Goal: Task Accomplishment & Management: Use online tool/utility

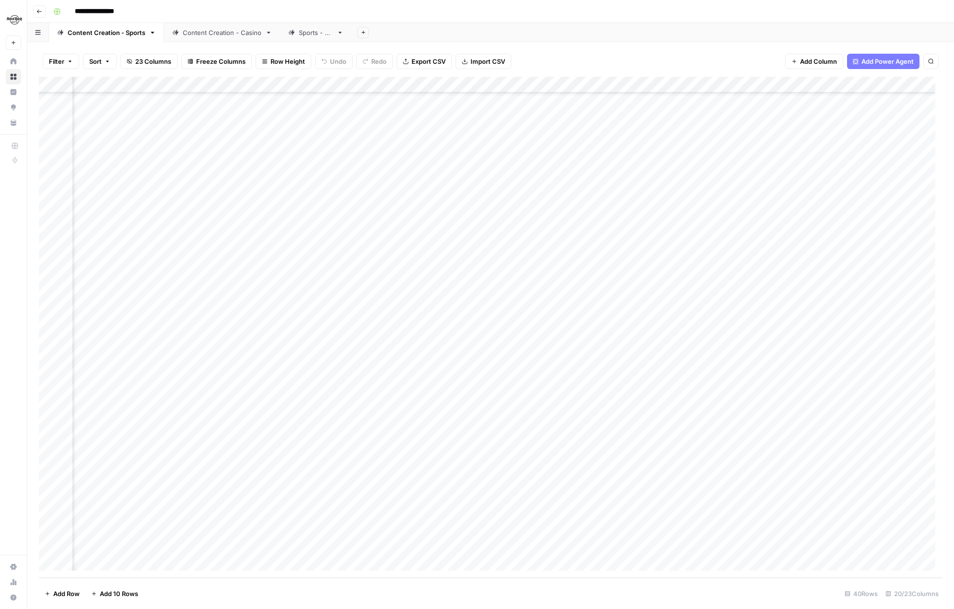
scroll to position [190, 792]
click at [846, 463] on div "Add Column" at bounding box center [490, 327] width 903 height 501
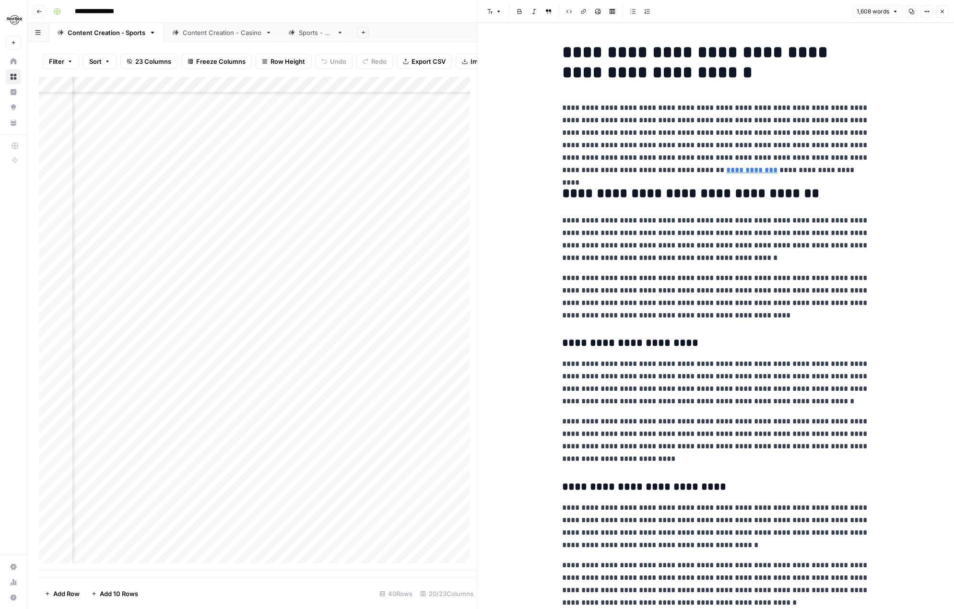
click at [943, 9] on icon "button" at bounding box center [942, 12] width 6 height 6
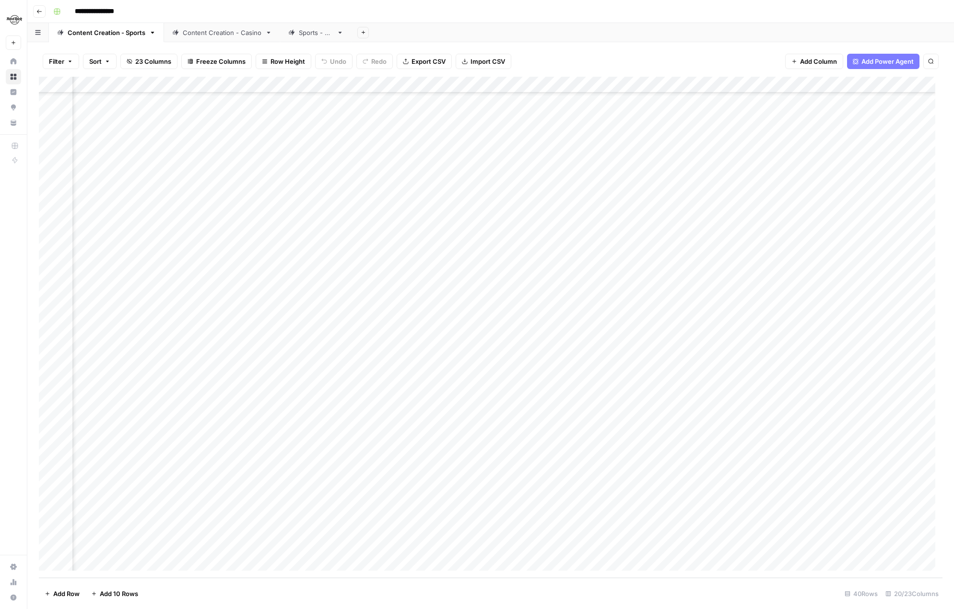
scroll to position [190, 1124]
click at [872, 464] on div "Add Column" at bounding box center [490, 327] width 903 height 501
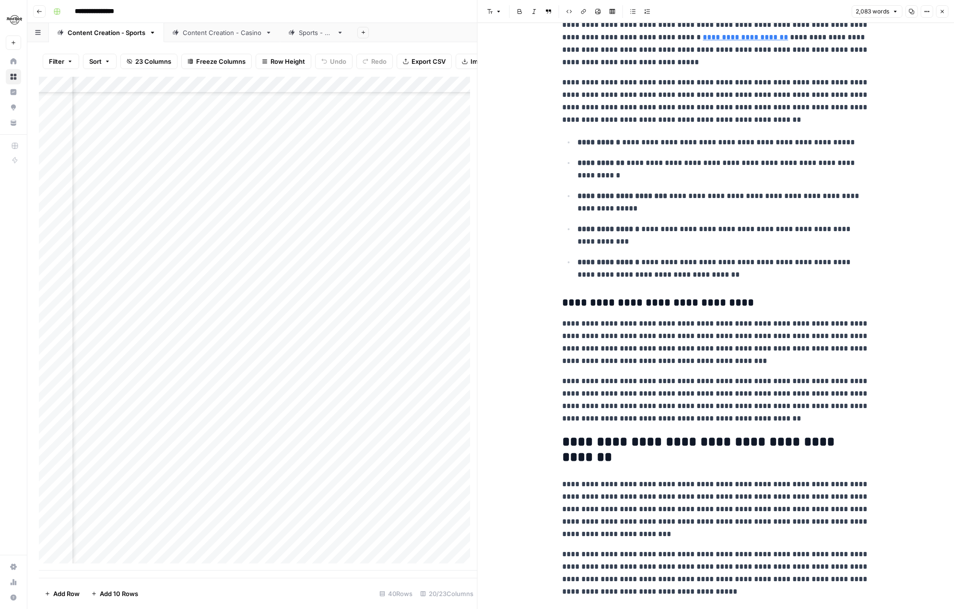
scroll to position [1822, 0]
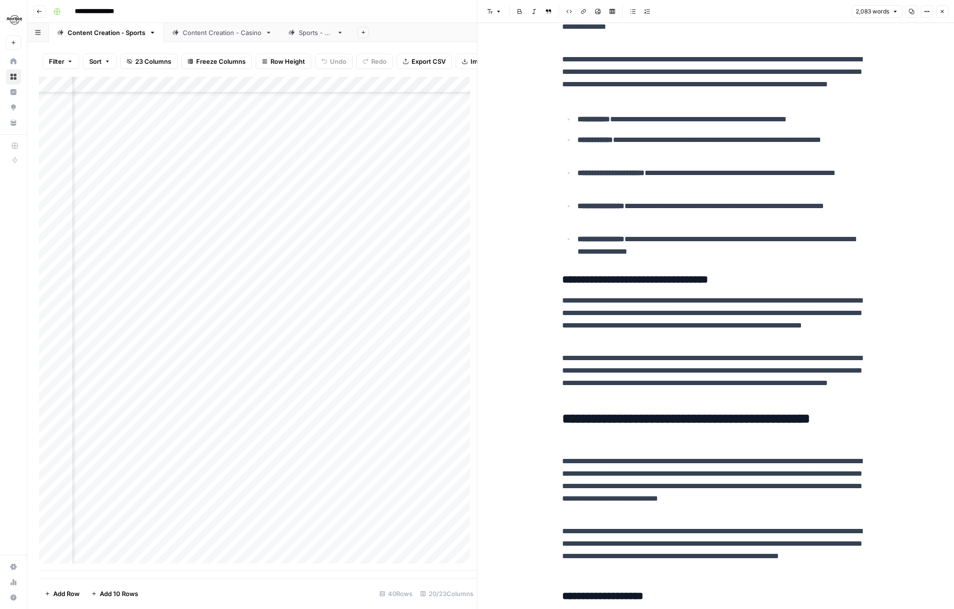
click at [209, 34] on div "Content Creation - Casino" at bounding box center [222, 33] width 79 height 10
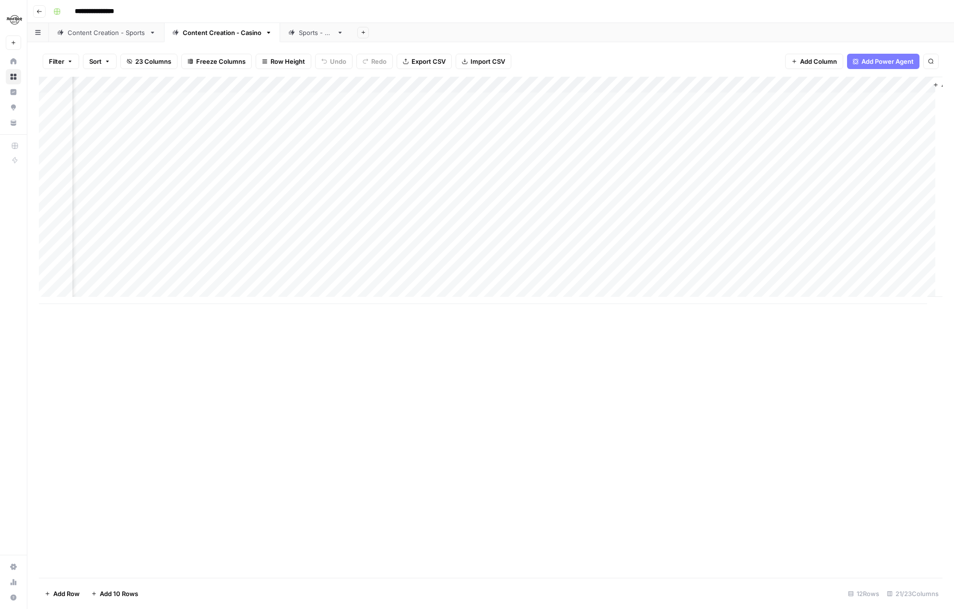
scroll to position [0, 1151]
click at [801, 164] on div "Add Column" at bounding box center [490, 190] width 903 height 227
click at [563, 166] on div "Add Column" at bounding box center [490, 190] width 903 height 227
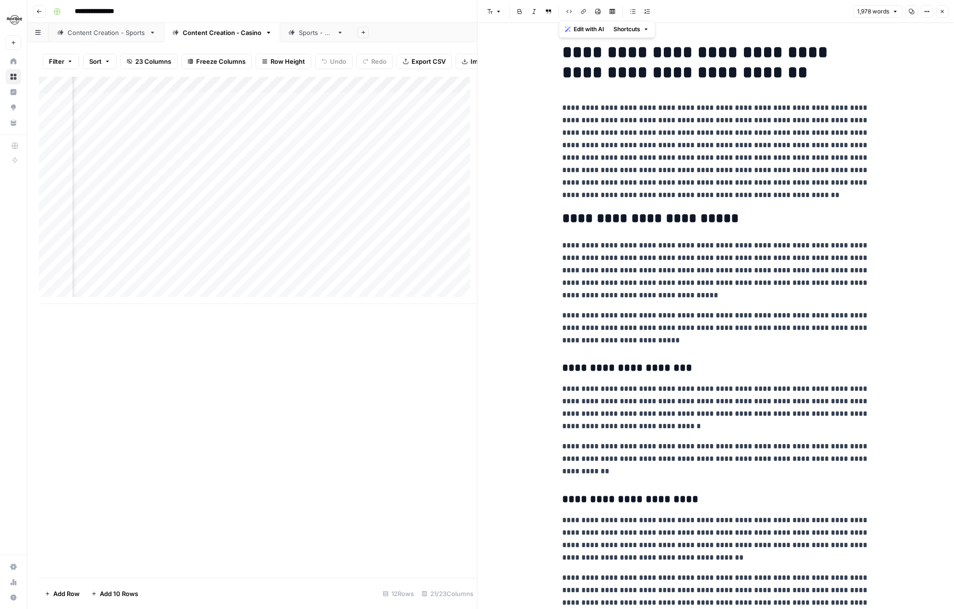
drag, startPoint x: 807, startPoint y: 568, endPoint x: 546, endPoint y: 44, distance: 585.5
copy div "**********"
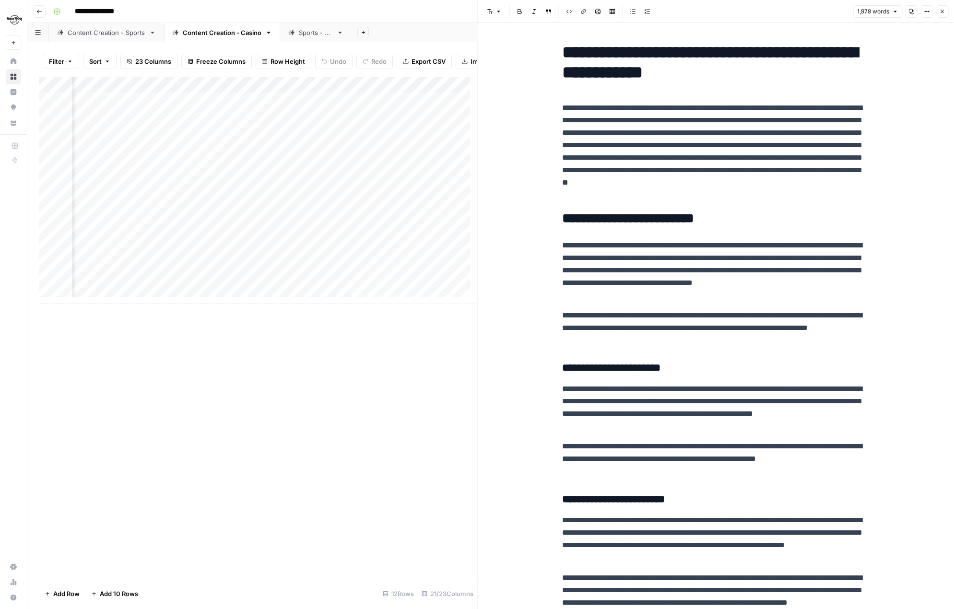
click at [123, 34] on div "Content Creation - Sports" at bounding box center [107, 33] width 78 height 10
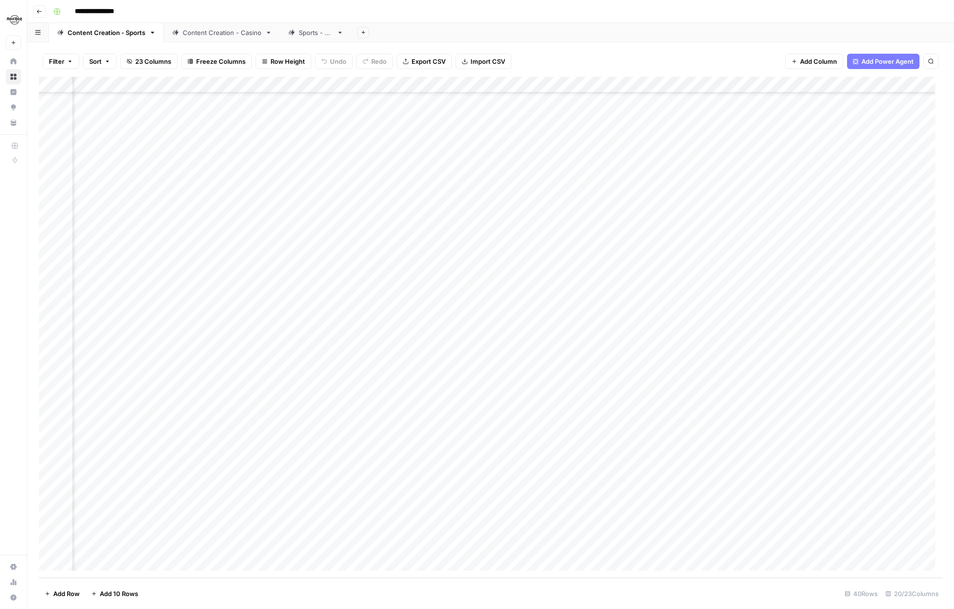
scroll to position [190, 825]
click at [816, 462] on div "Add Column" at bounding box center [490, 327] width 903 height 501
